Goal: Navigation & Orientation: Find specific page/section

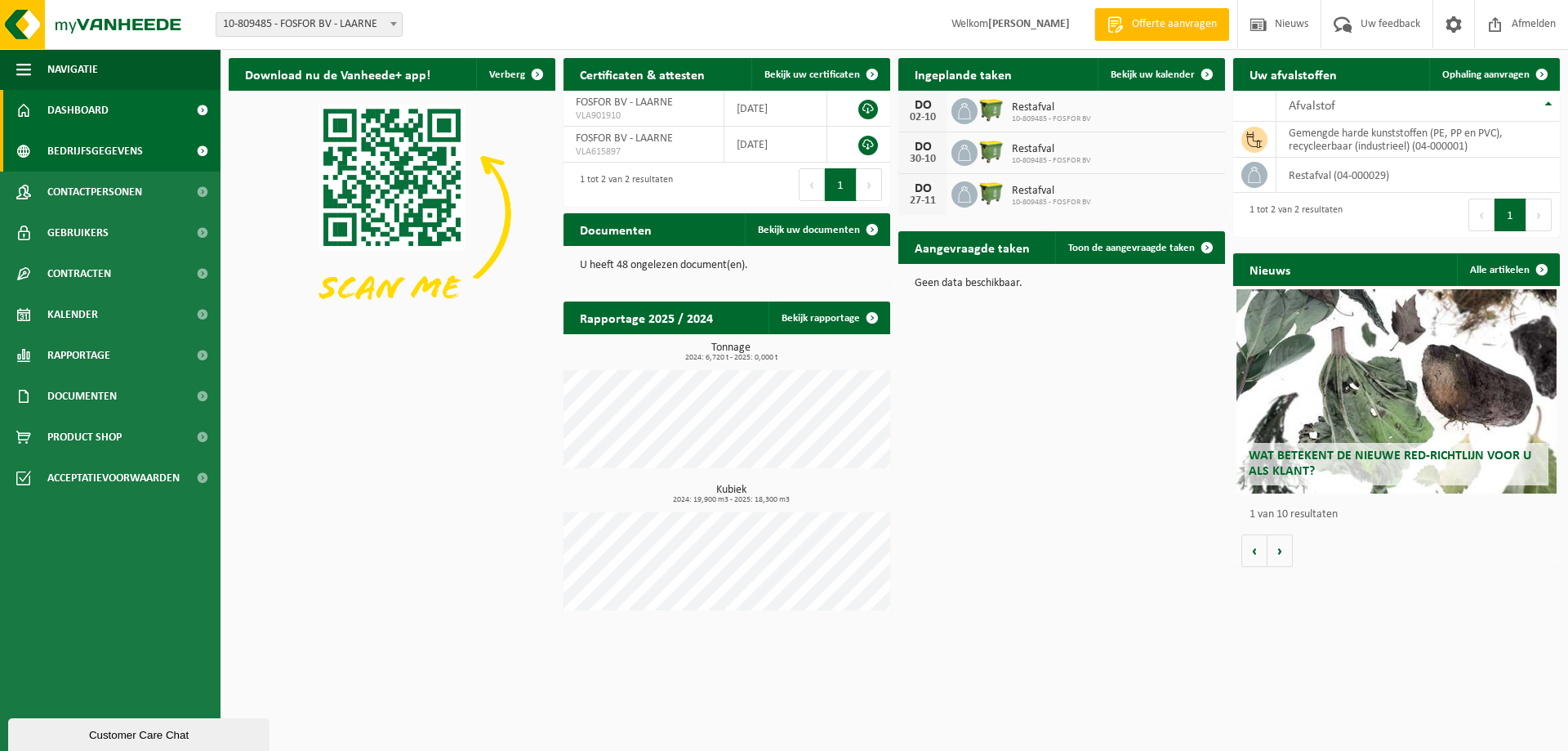
click at [94, 147] on span "Bedrijfsgegevens" at bounding box center [95, 150] width 96 height 40
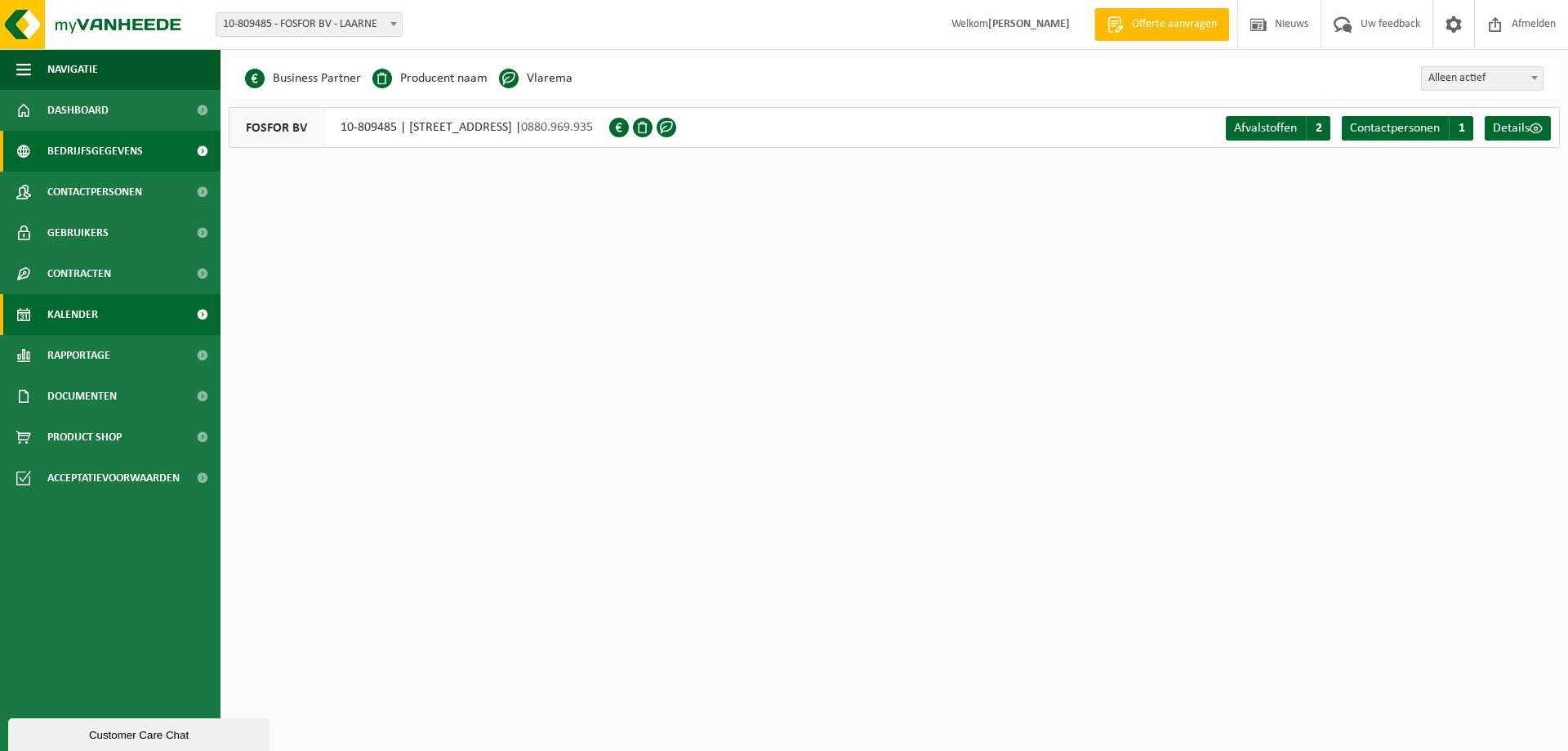
click at [81, 309] on span "Kalender" at bounding box center [72, 314] width 51 height 40
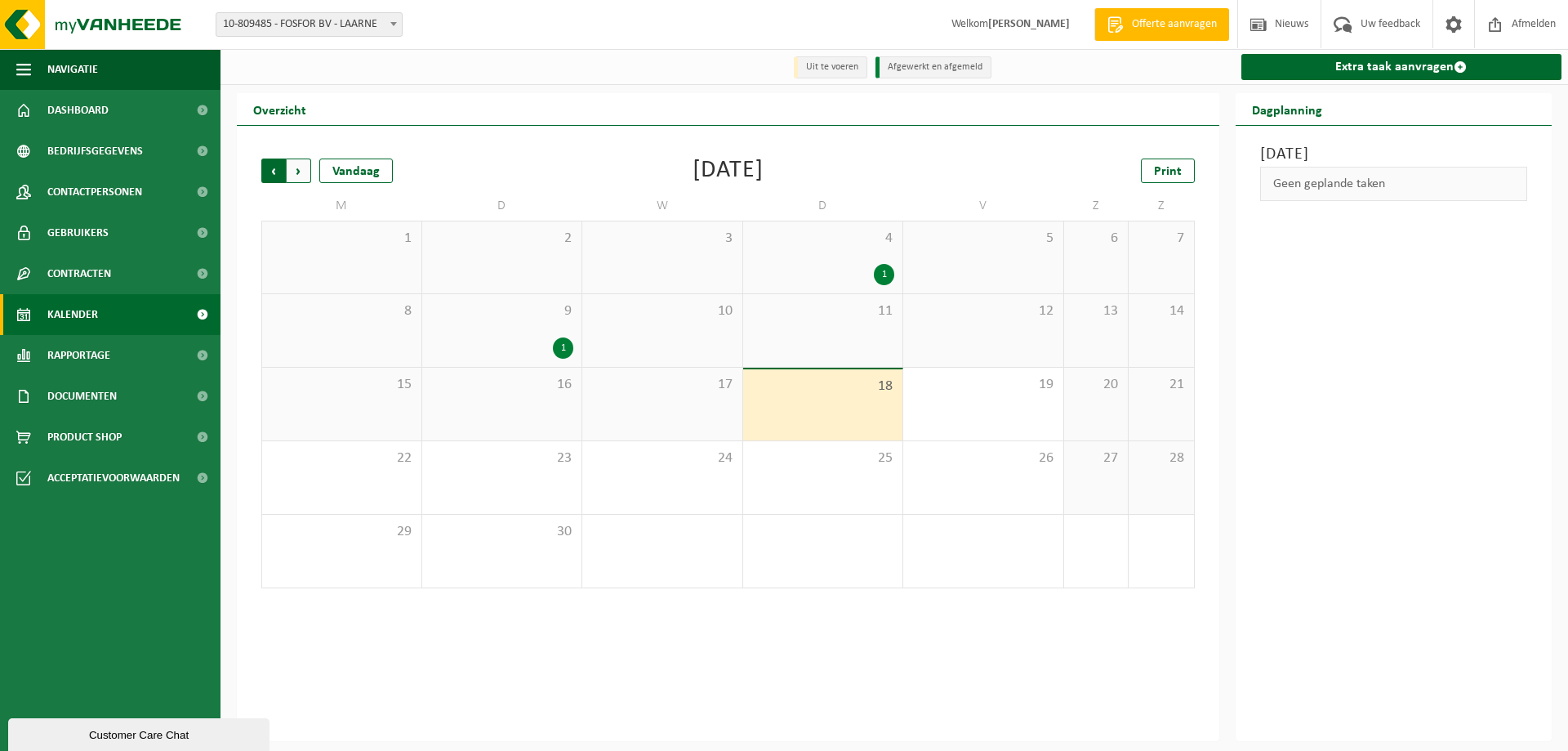
click at [299, 168] on span "Volgende" at bounding box center [299, 171] width 24 height 24
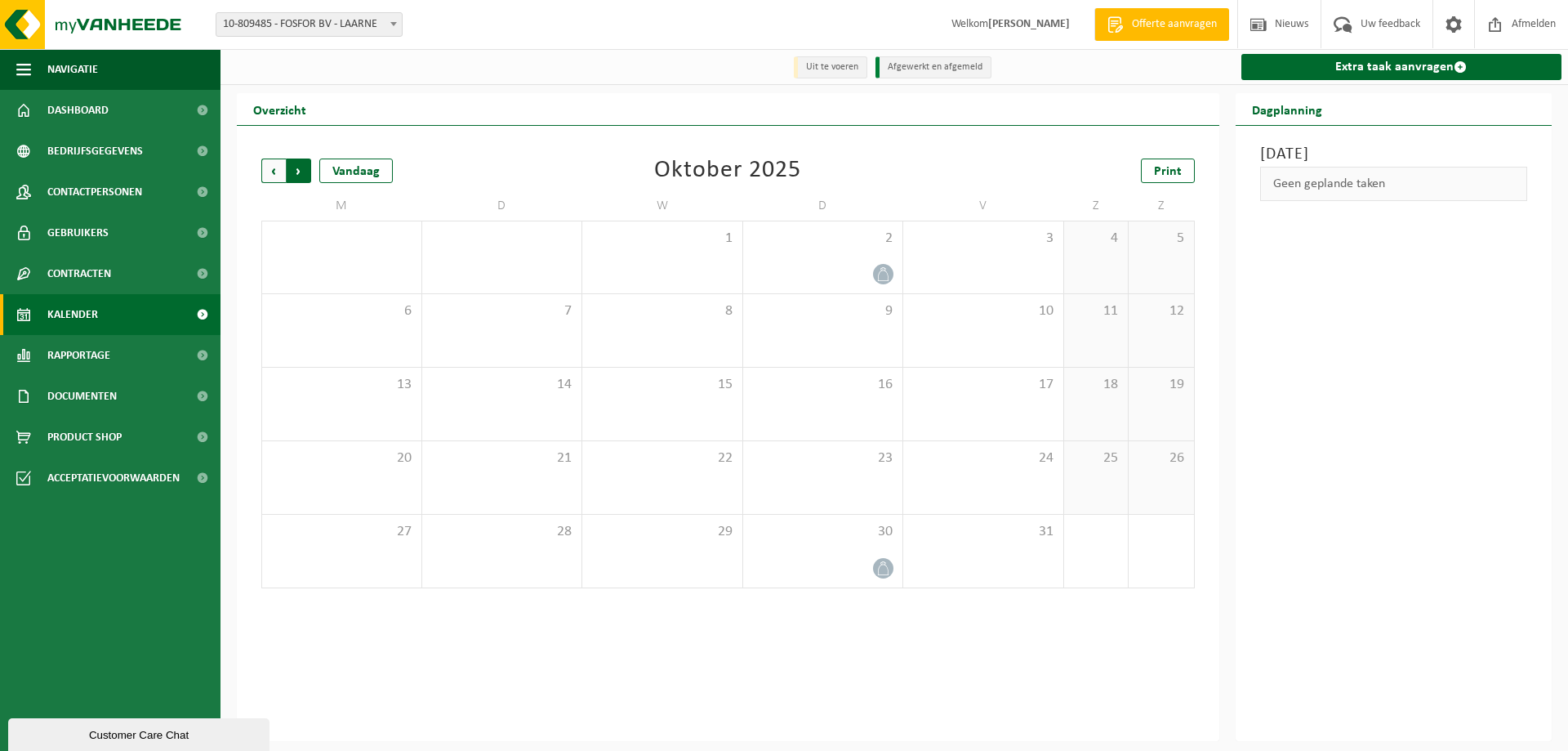
click at [271, 171] on span "Vorige" at bounding box center [273, 171] width 24 height 24
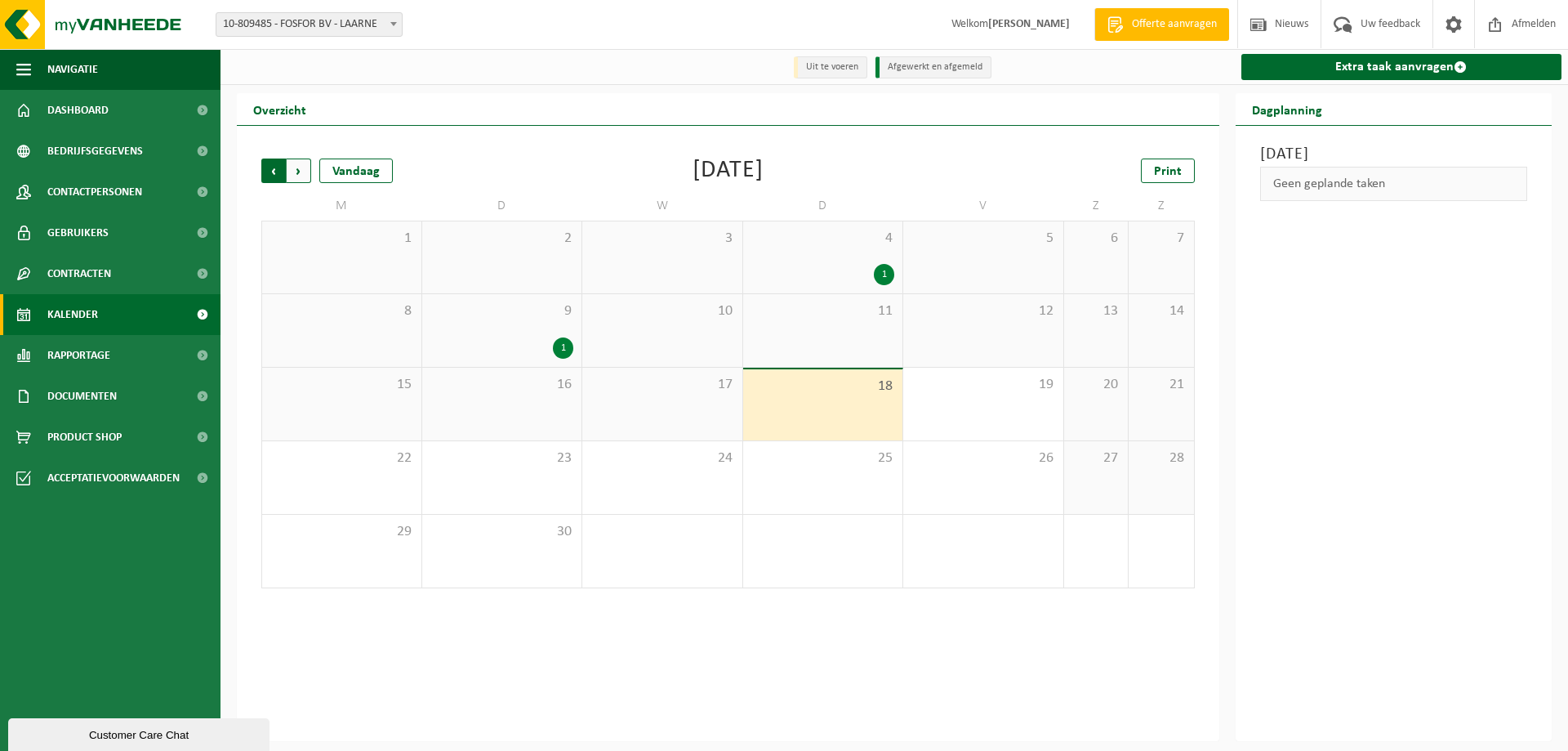
click at [296, 172] on span "Volgende" at bounding box center [299, 171] width 24 height 24
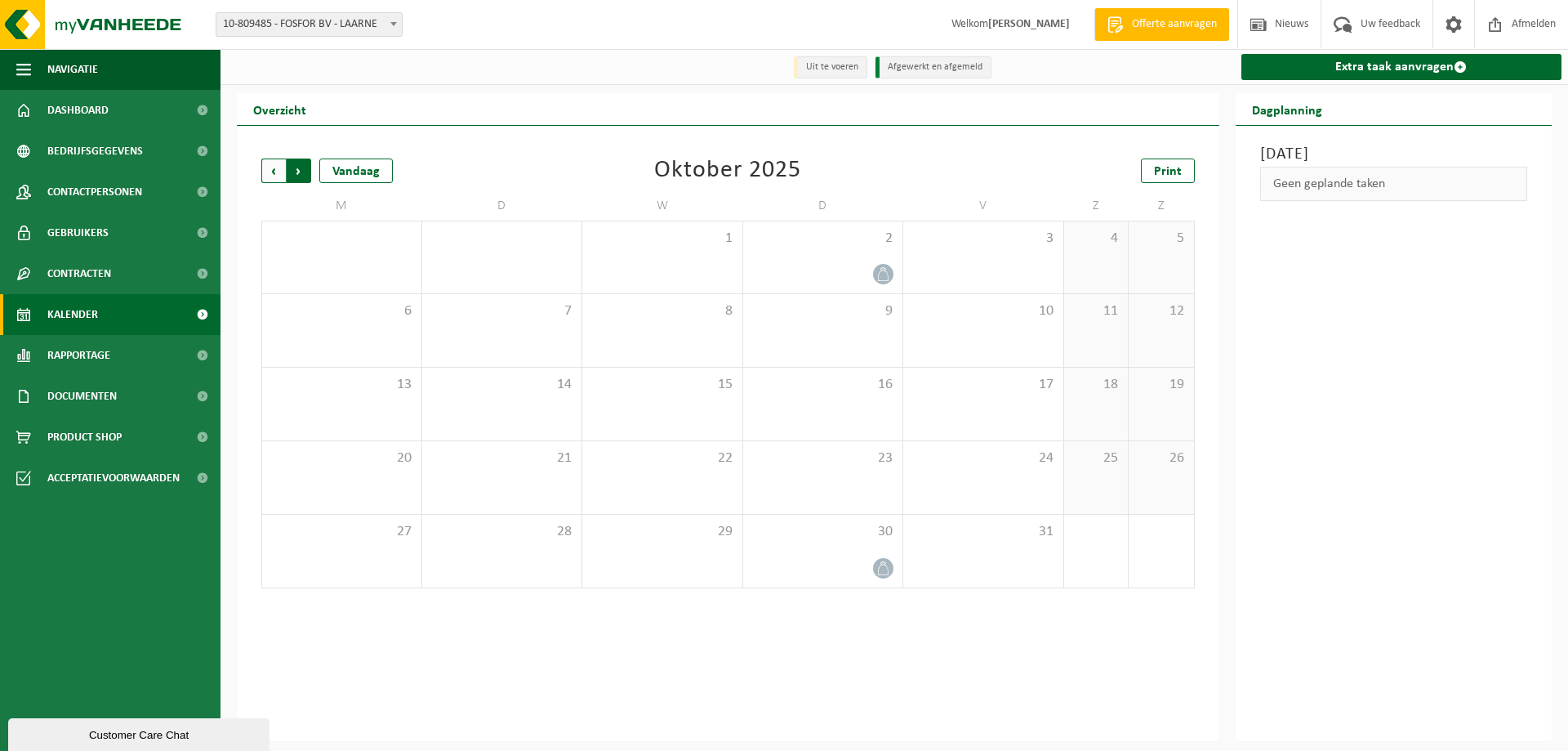
click at [271, 172] on span "Vorige" at bounding box center [273, 171] width 24 height 24
